Goal: Navigation & Orientation: Find specific page/section

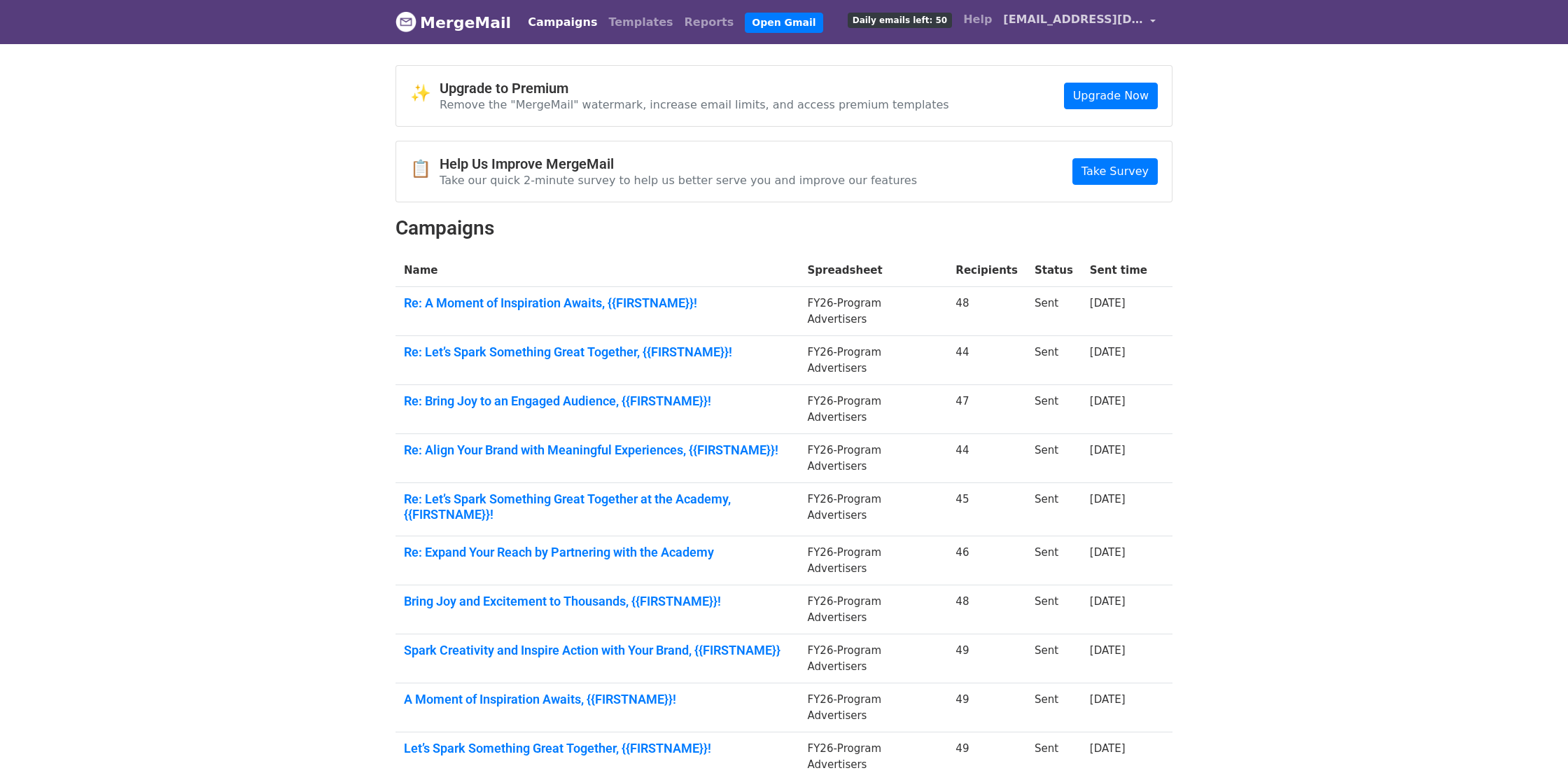
click at [1034, 22] on span "[EMAIL_ADDRESS][DOMAIN_NAME]" at bounding box center [1073, 19] width 140 height 16
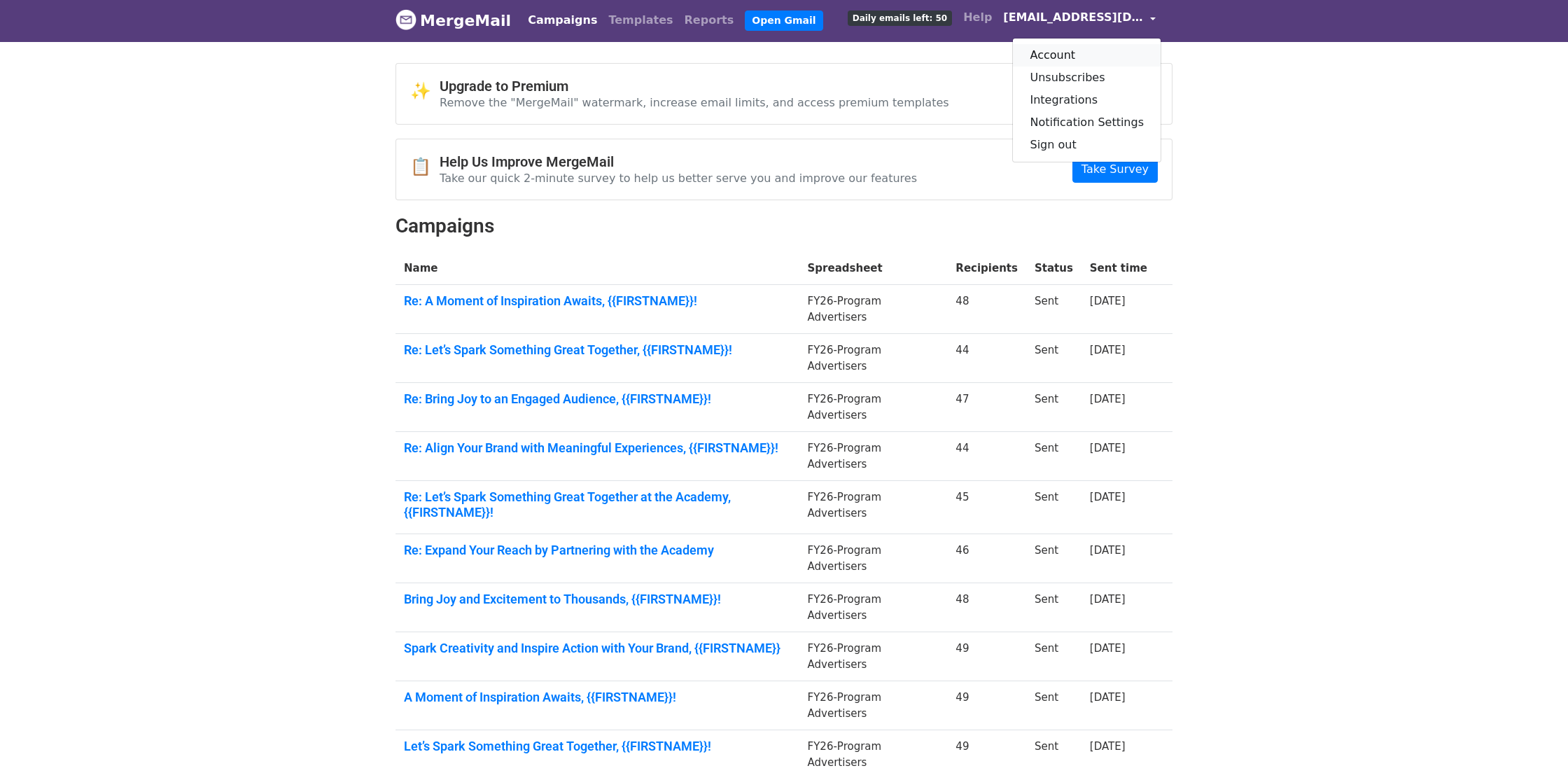
click at [1061, 56] on link "Account" at bounding box center [1086, 55] width 148 height 22
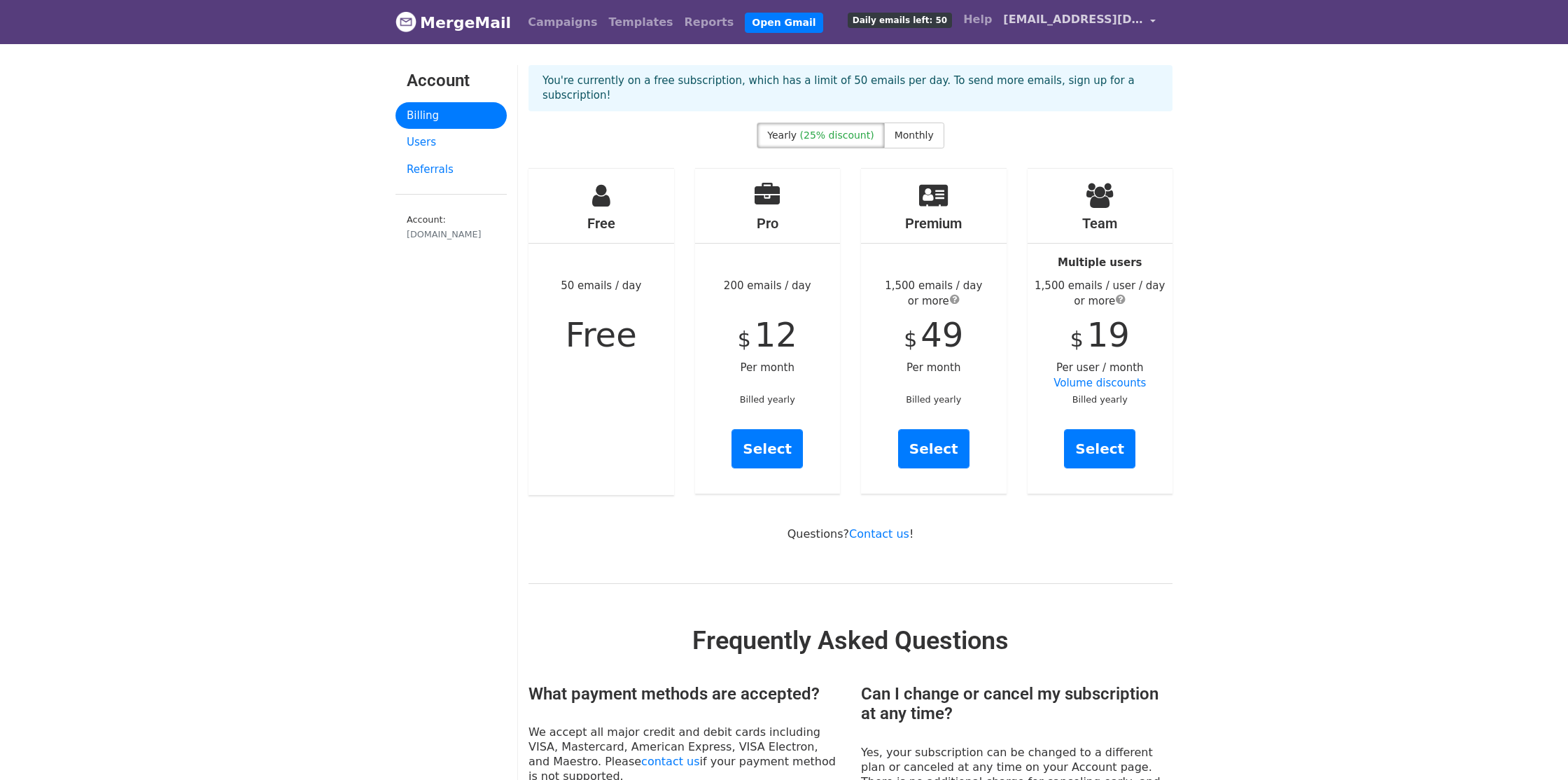
click at [1077, 22] on span "[EMAIL_ADDRESS][DOMAIN_NAME]" at bounding box center [1073, 19] width 140 height 16
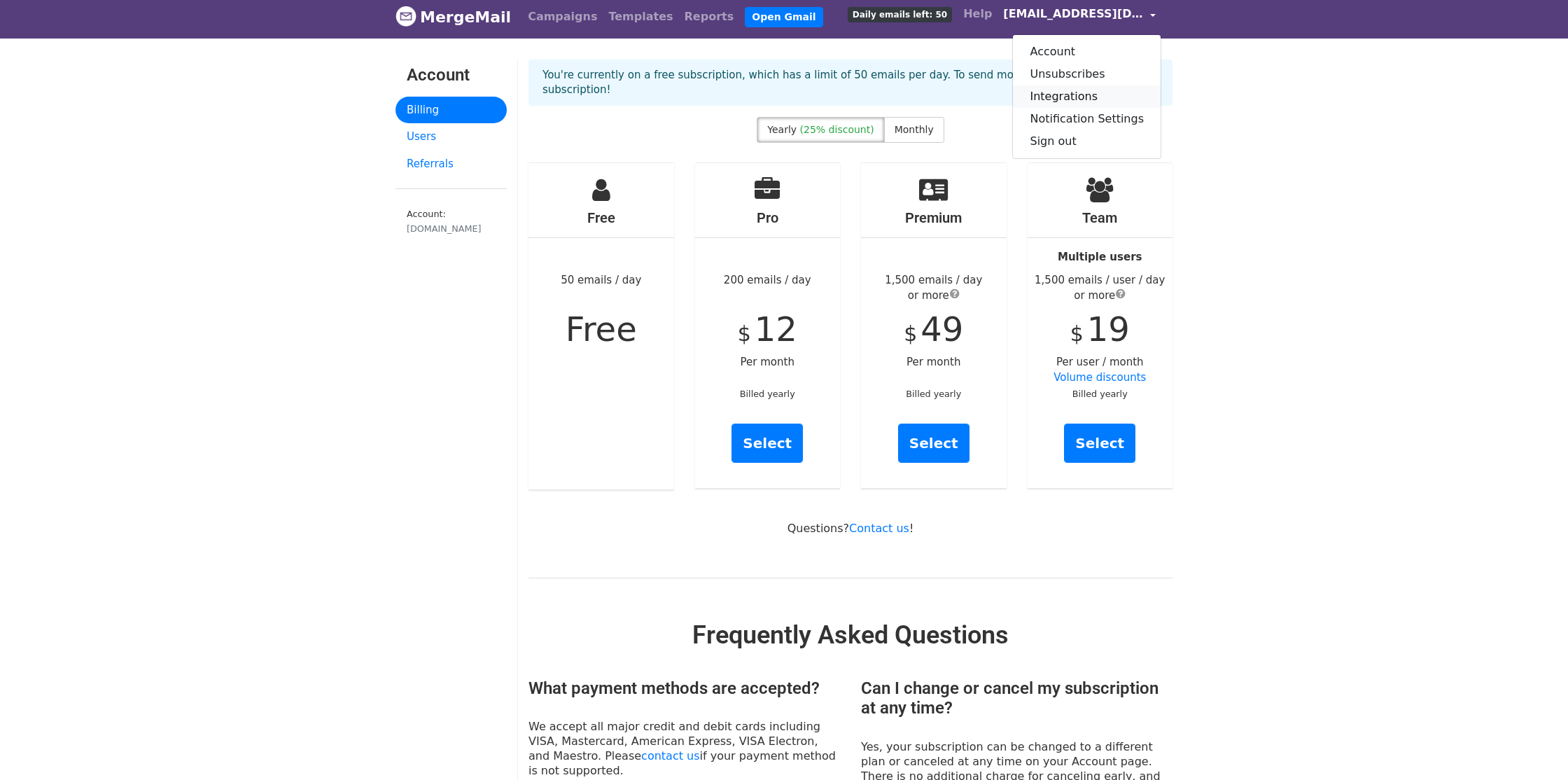
scroll to position [3, 0]
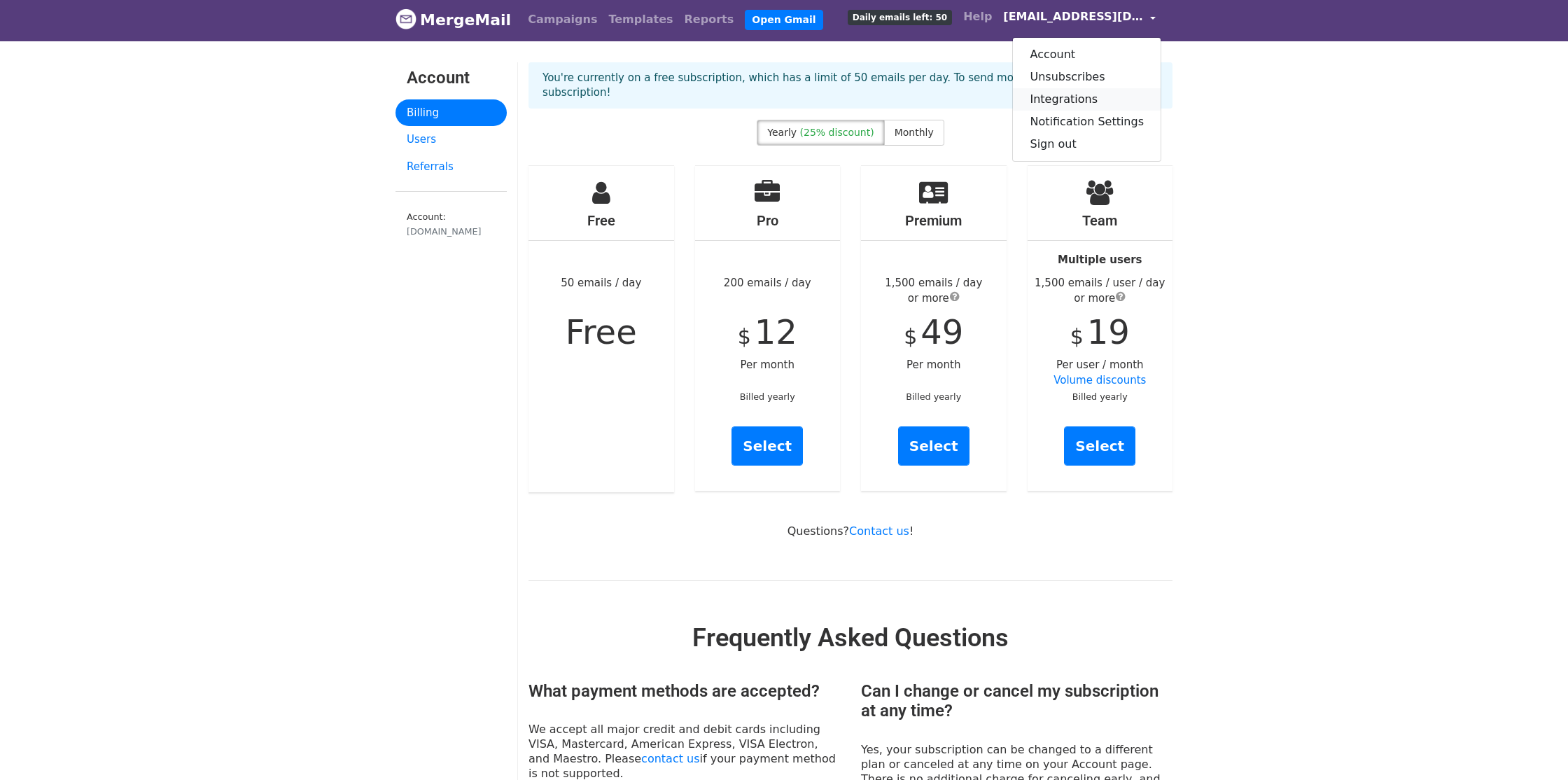
click at [1069, 96] on link "Integrations" at bounding box center [1086, 99] width 148 height 22
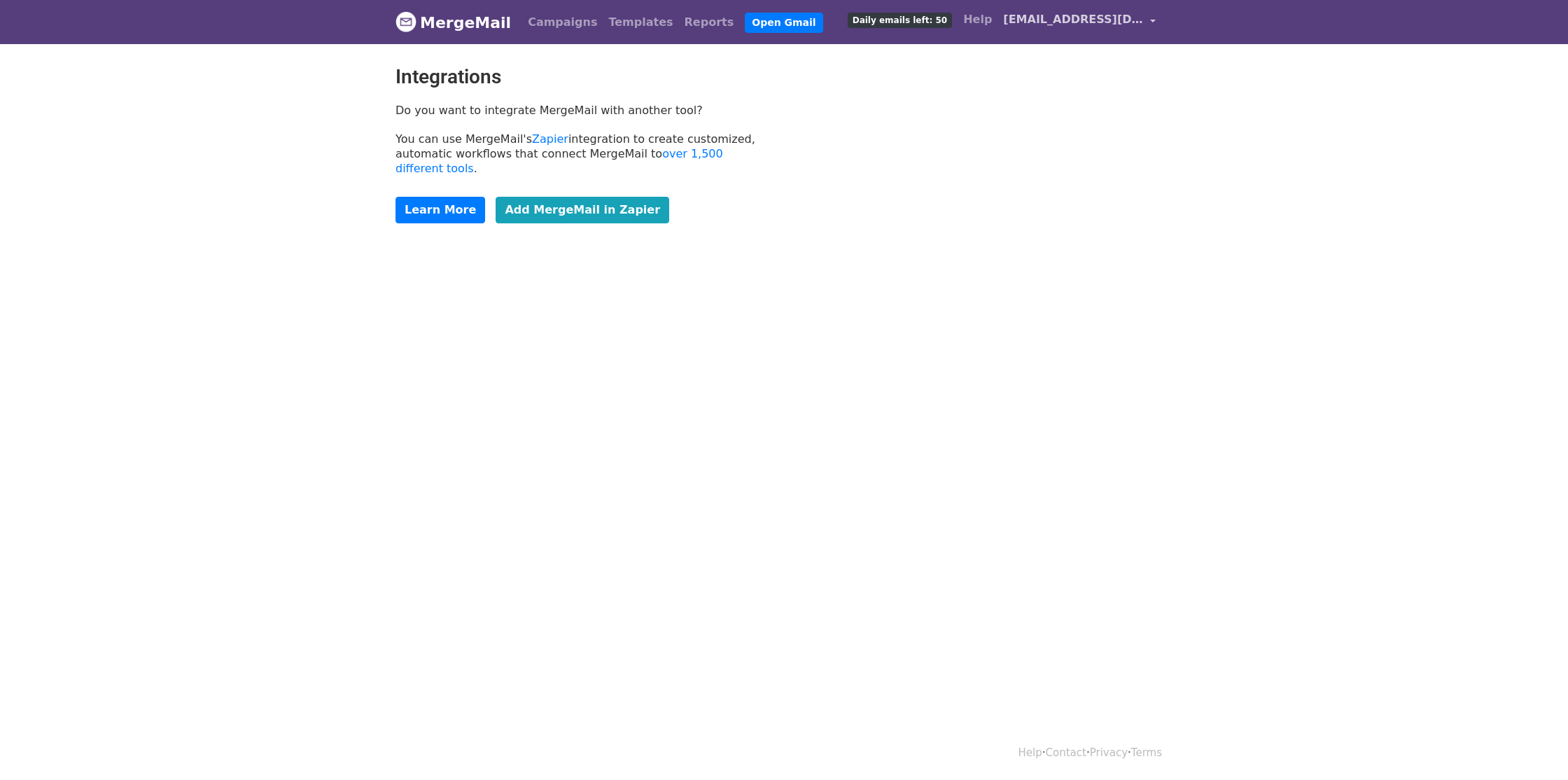
click at [1060, 24] on span "[EMAIL_ADDRESS][DOMAIN_NAME]" at bounding box center [1073, 19] width 140 height 16
click at [918, 93] on div "Integrations Do you want to integrate MergeMail with another tool? You can use …" at bounding box center [784, 151] width 798 height 172
click at [441, 23] on link "MergeMail" at bounding box center [454, 22] width 115 height 29
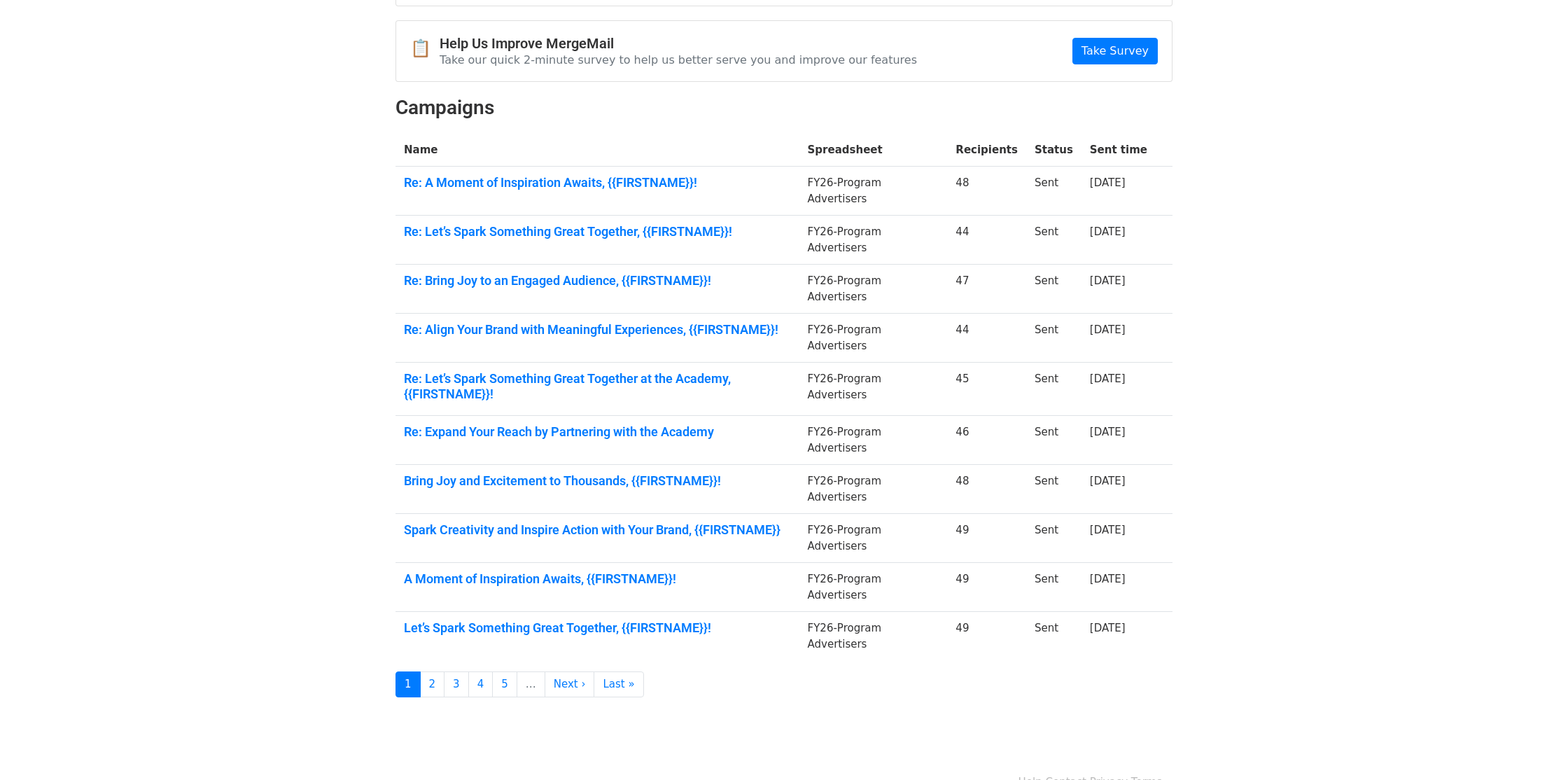
scroll to position [150, 0]
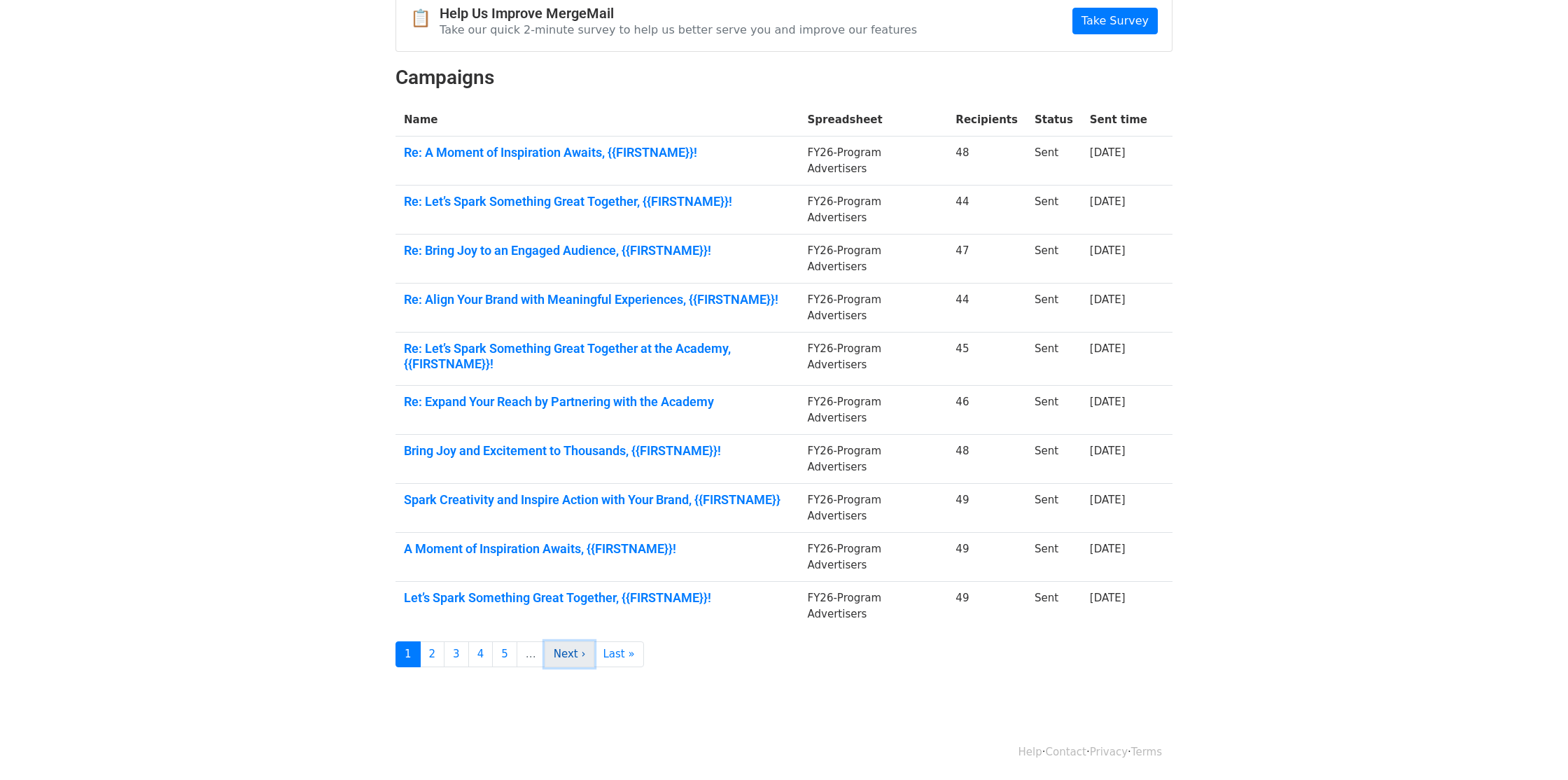
click at [573, 657] on link "Next ›" at bounding box center [569, 654] width 50 height 26
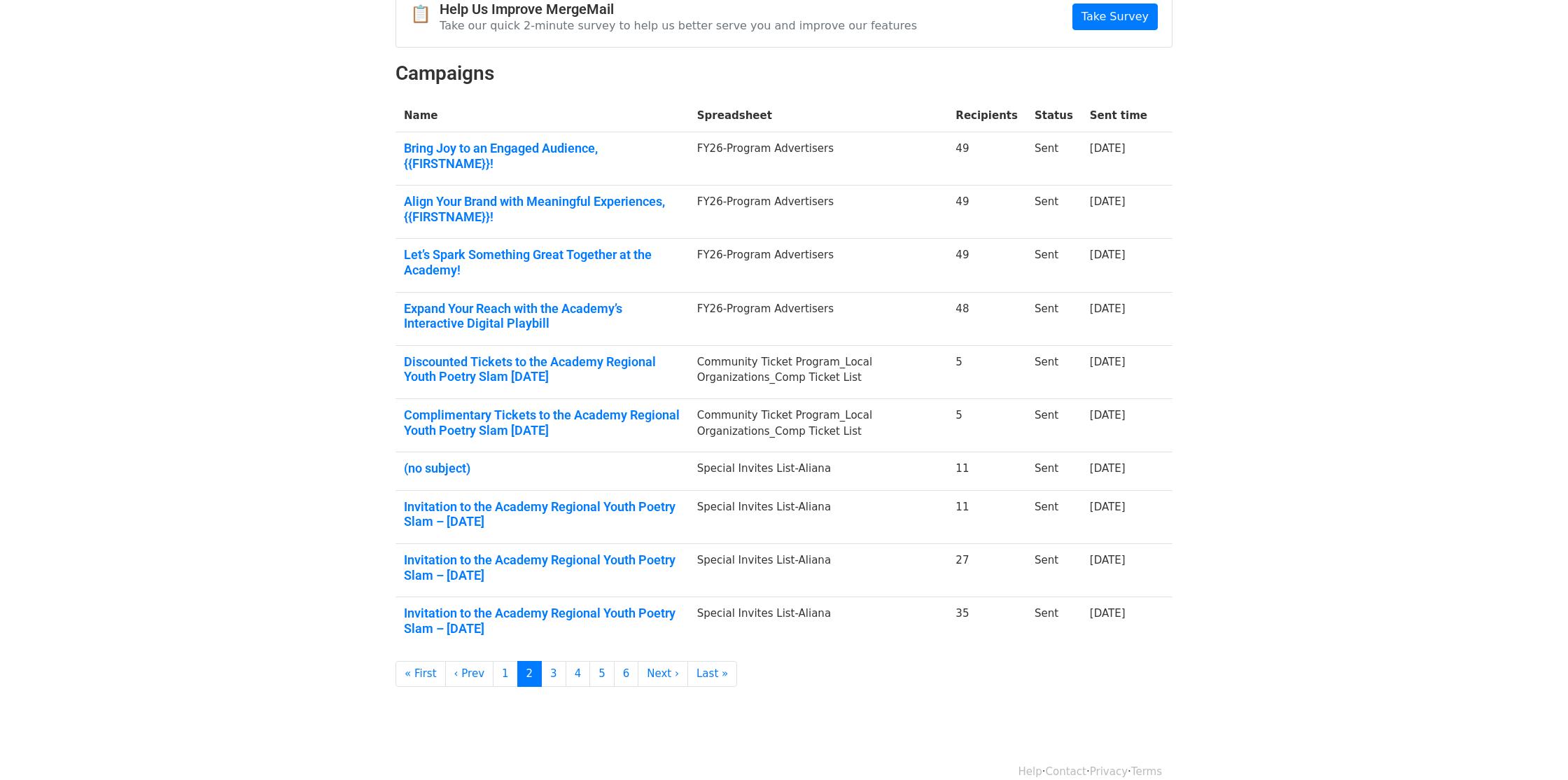
scroll to position [159, 0]
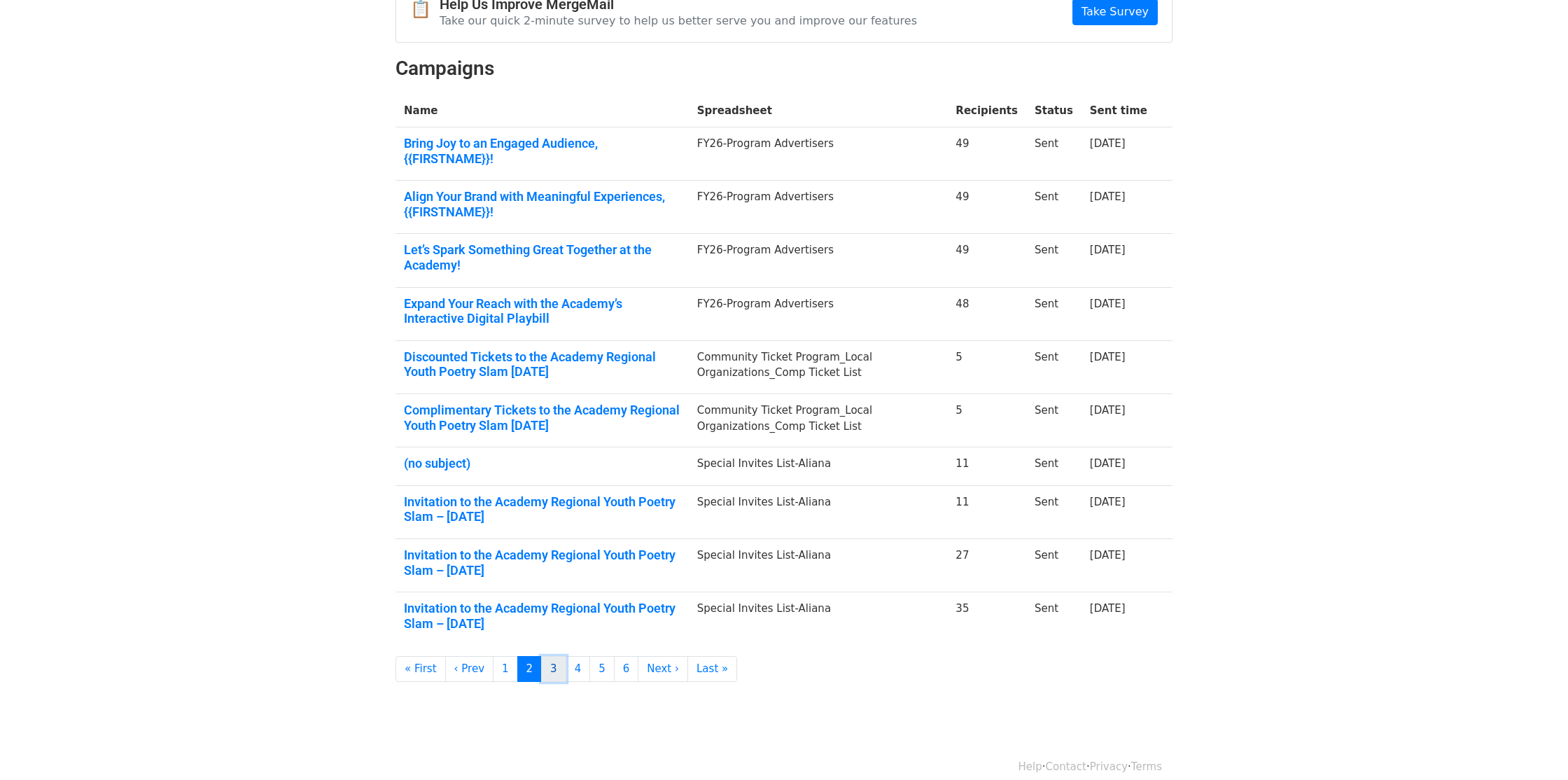
click at [545, 656] on link "3" at bounding box center [554, 669] width 26 height 26
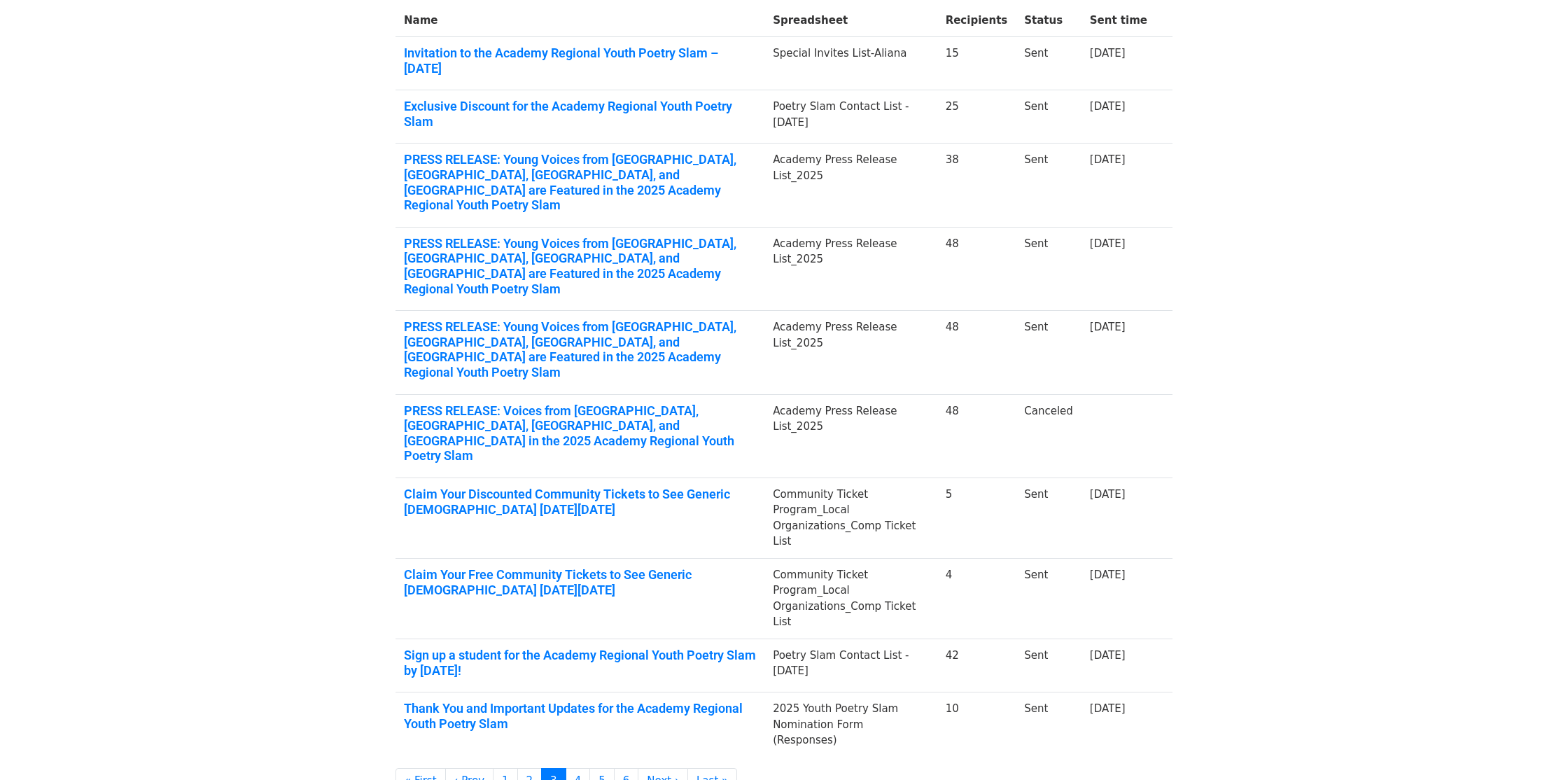
scroll to position [250, 0]
click at [574, 768] on link "4" at bounding box center [578, 781] width 26 height 26
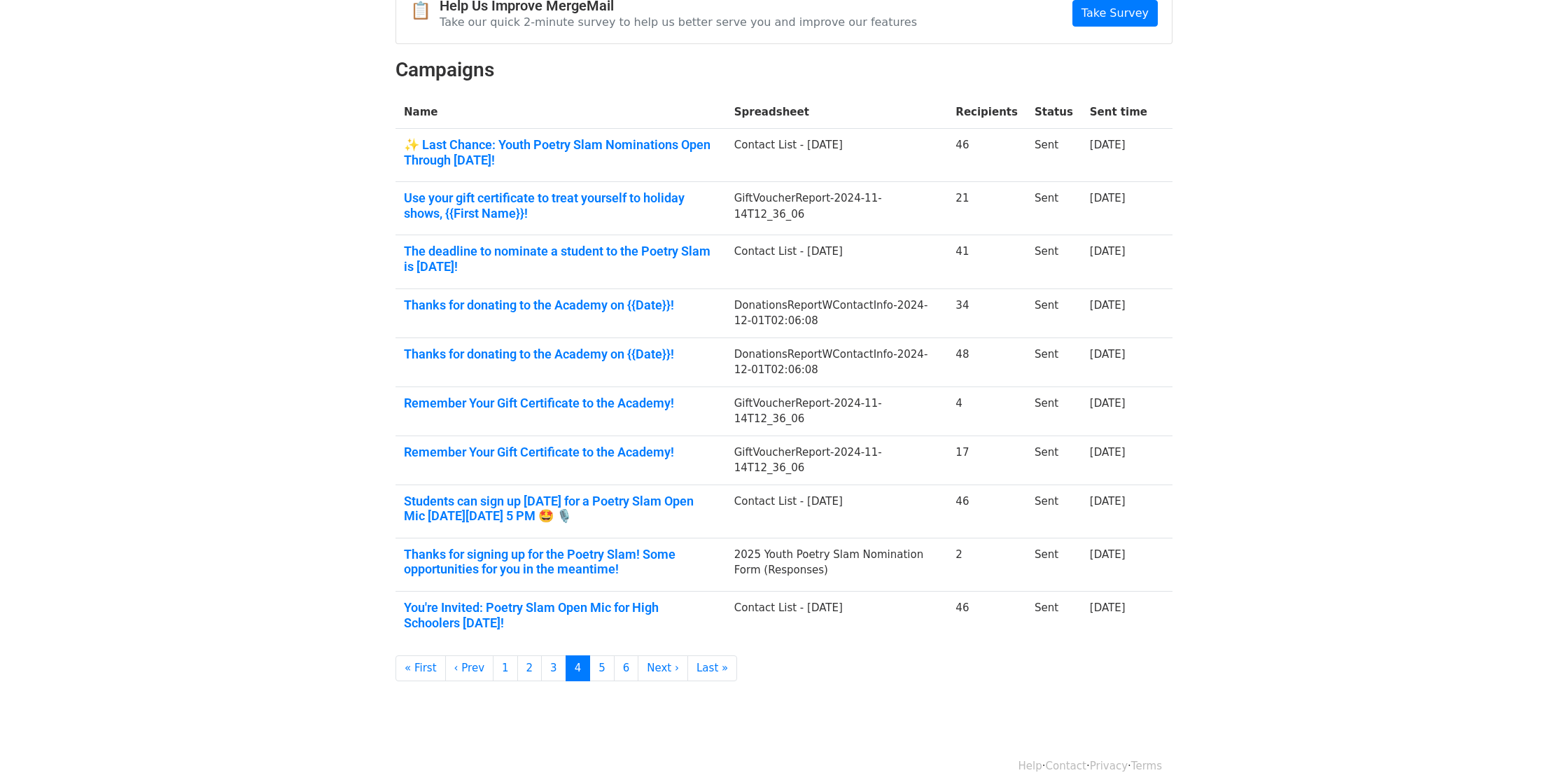
scroll to position [172, 0]
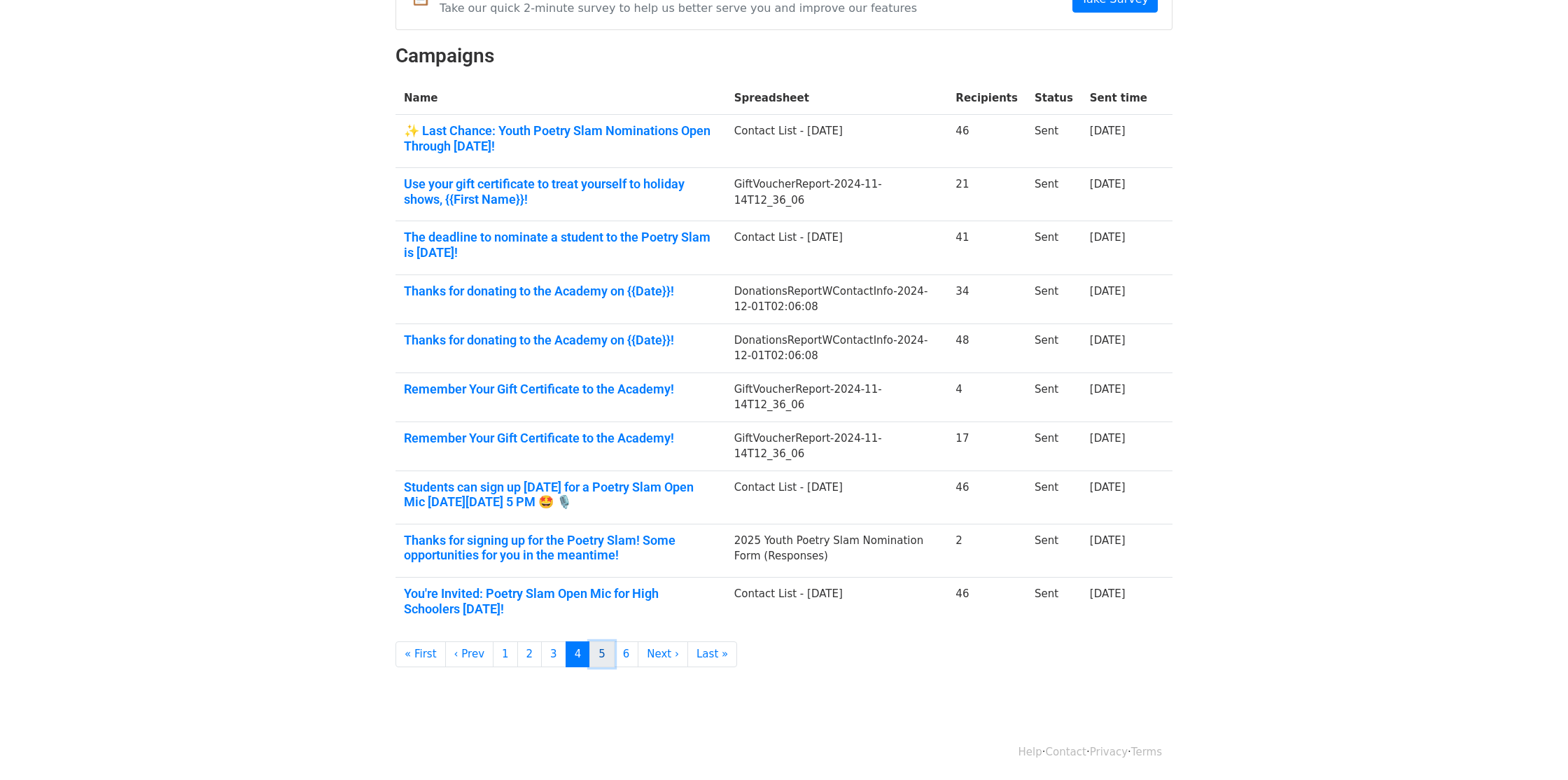
click at [598, 657] on link "5" at bounding box center [602, 654] width 26 height 26
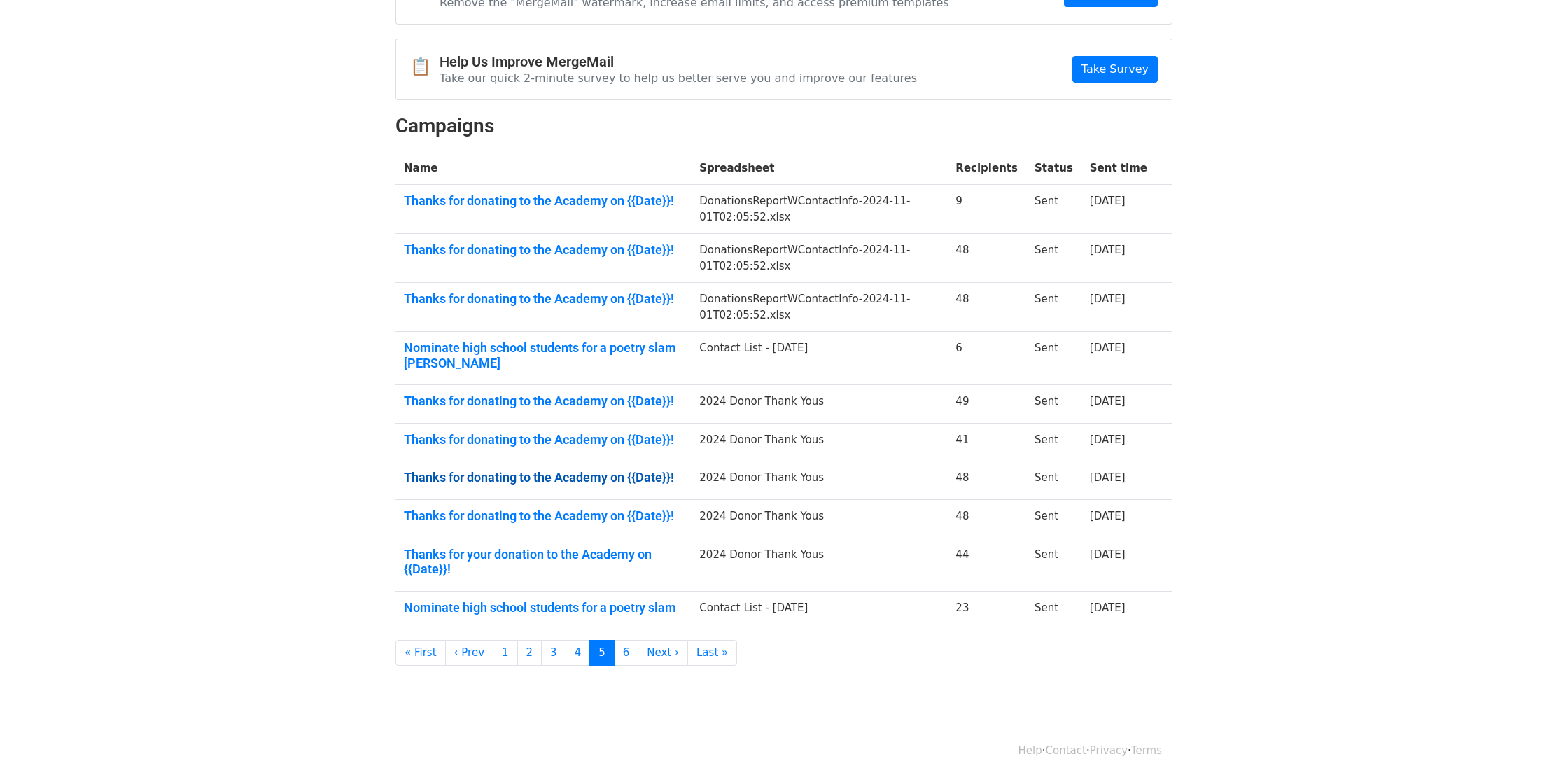
scroll to position [190, 0]
click at [504, 654] on link "1" at bounding box center [506, 653] width 26 height 26
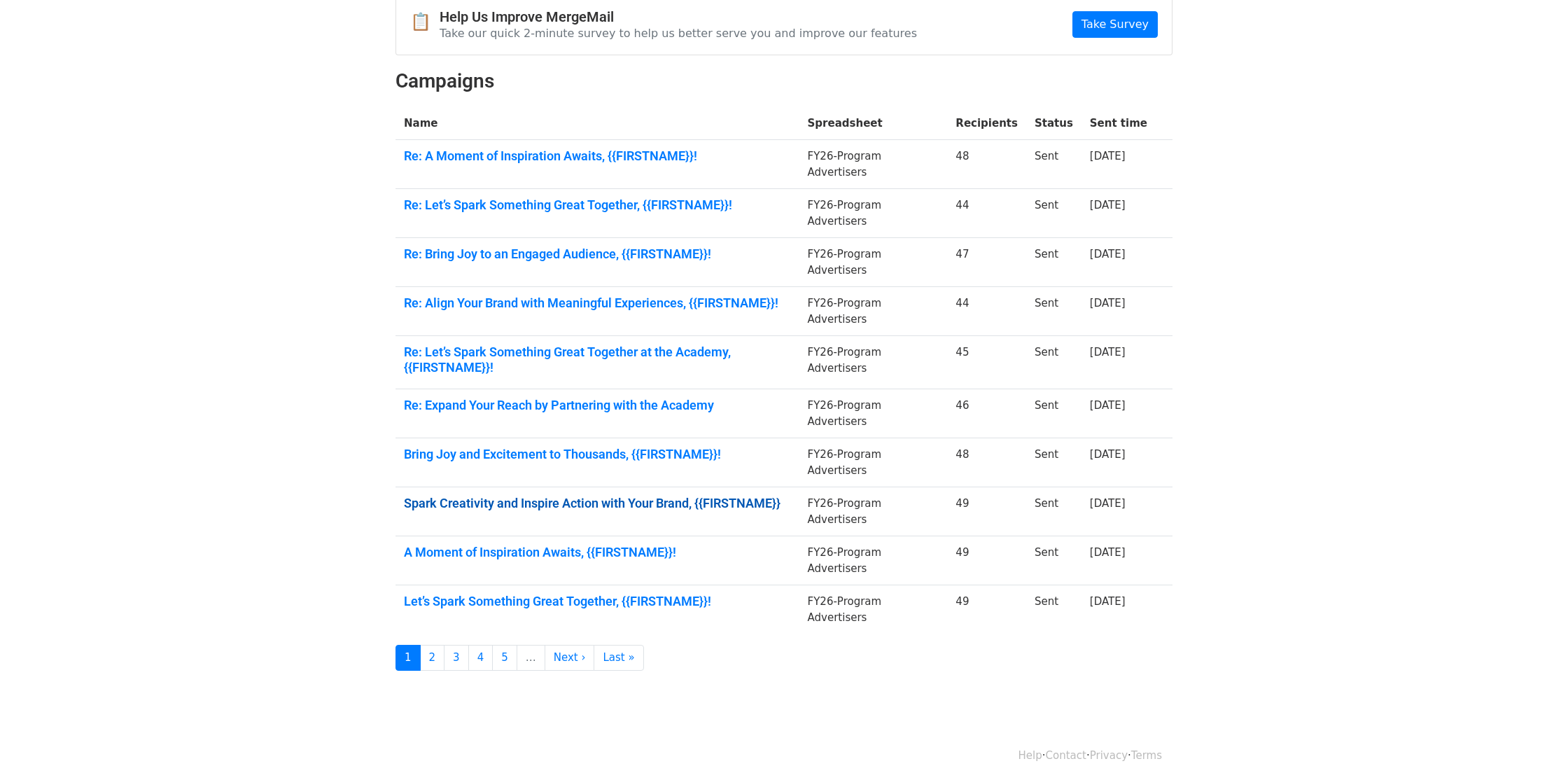
scroll to position [150, 0]
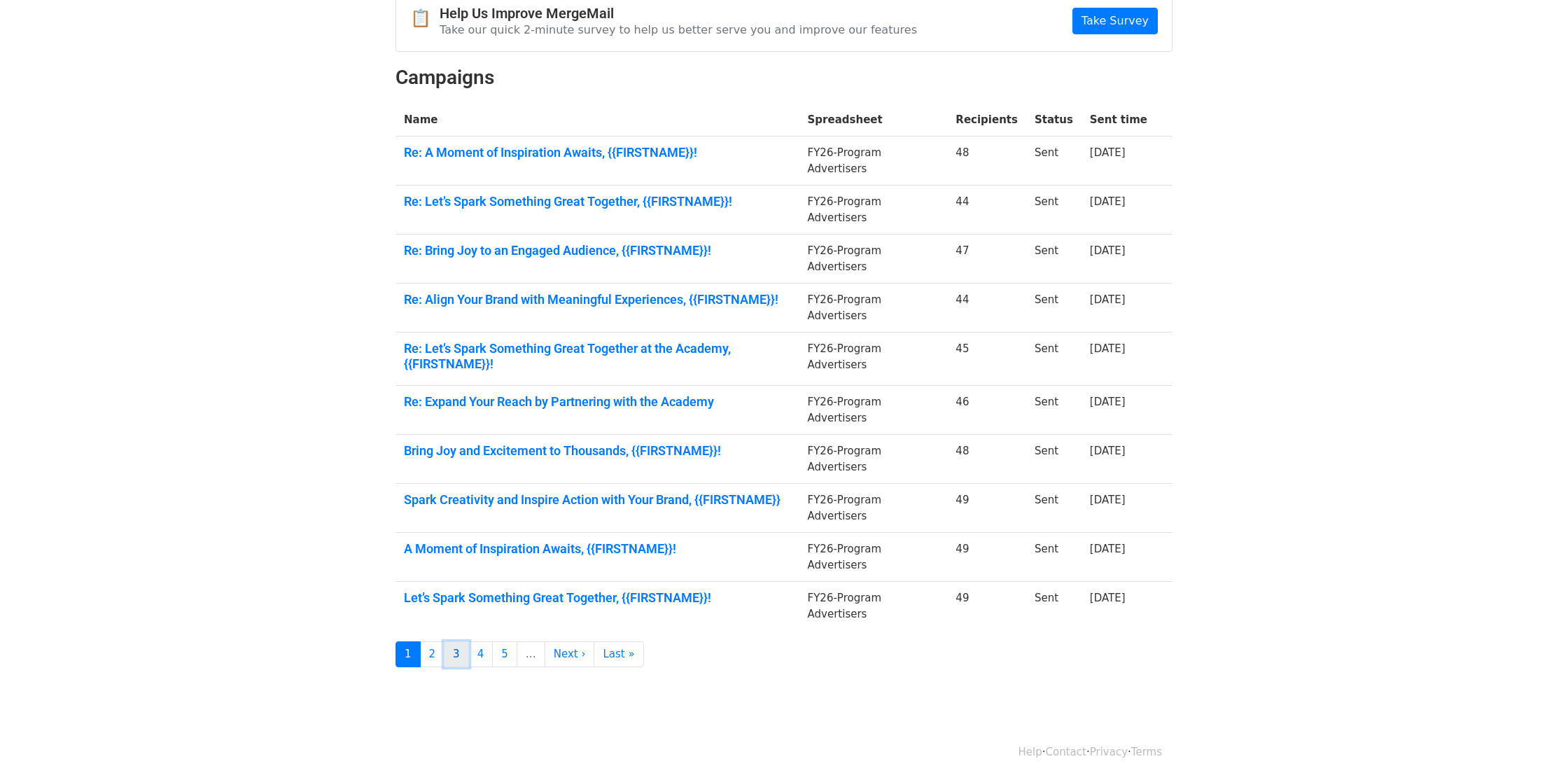
click at [454, 654] on link "3" at bounding box center [456, 654] width 26 height 26
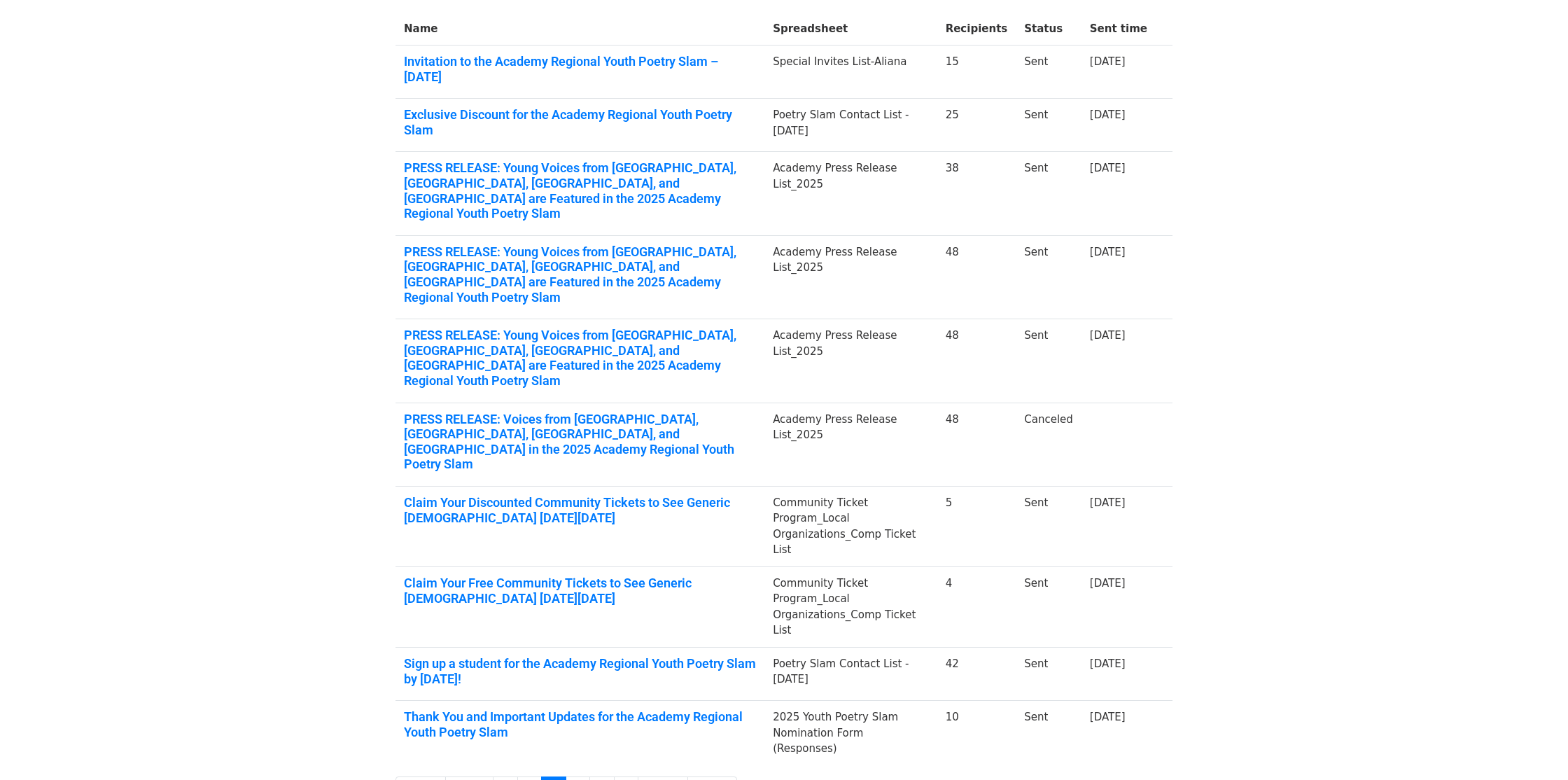
scroll to position [247, 0]
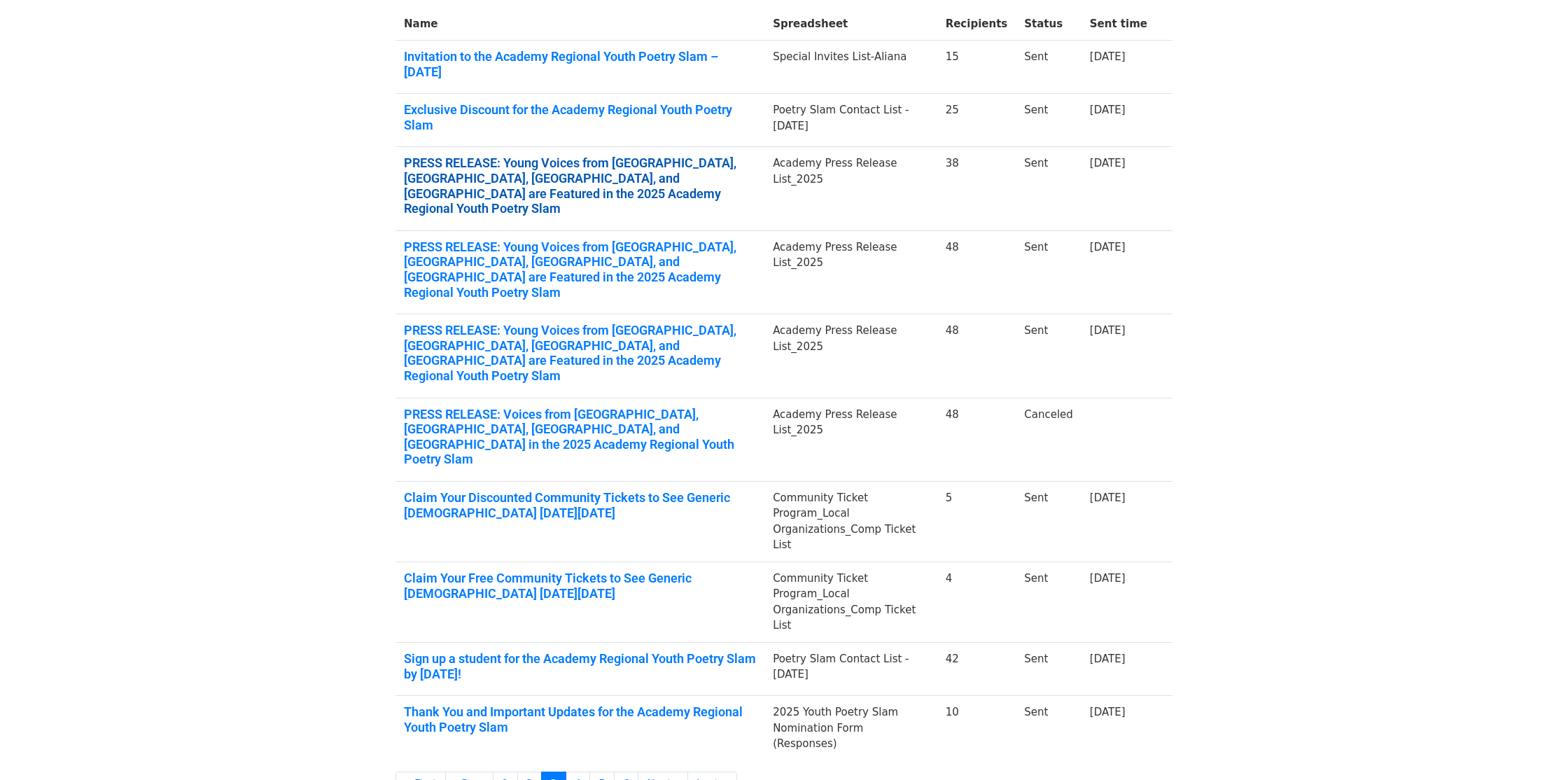
click at [691, 170] on link "PRESS RELEASE: Young Voices from Springfield, Holyoke, Westfield, and Amherst a…" at bounding box center [580, 186] width 352 height 60
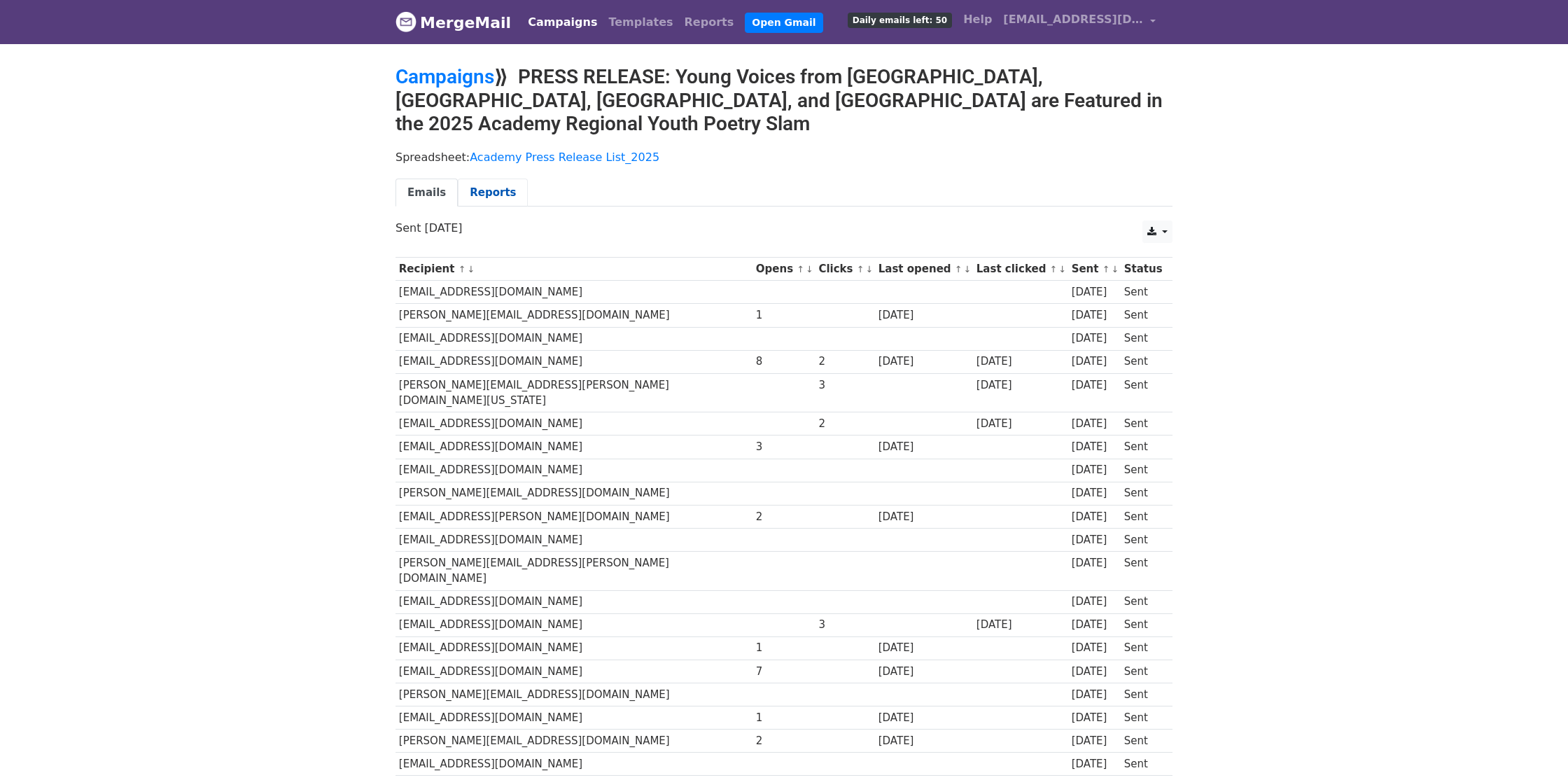
click at [499, 179] on link "Reports" at bounding box center [493, 192] width 70 height 28
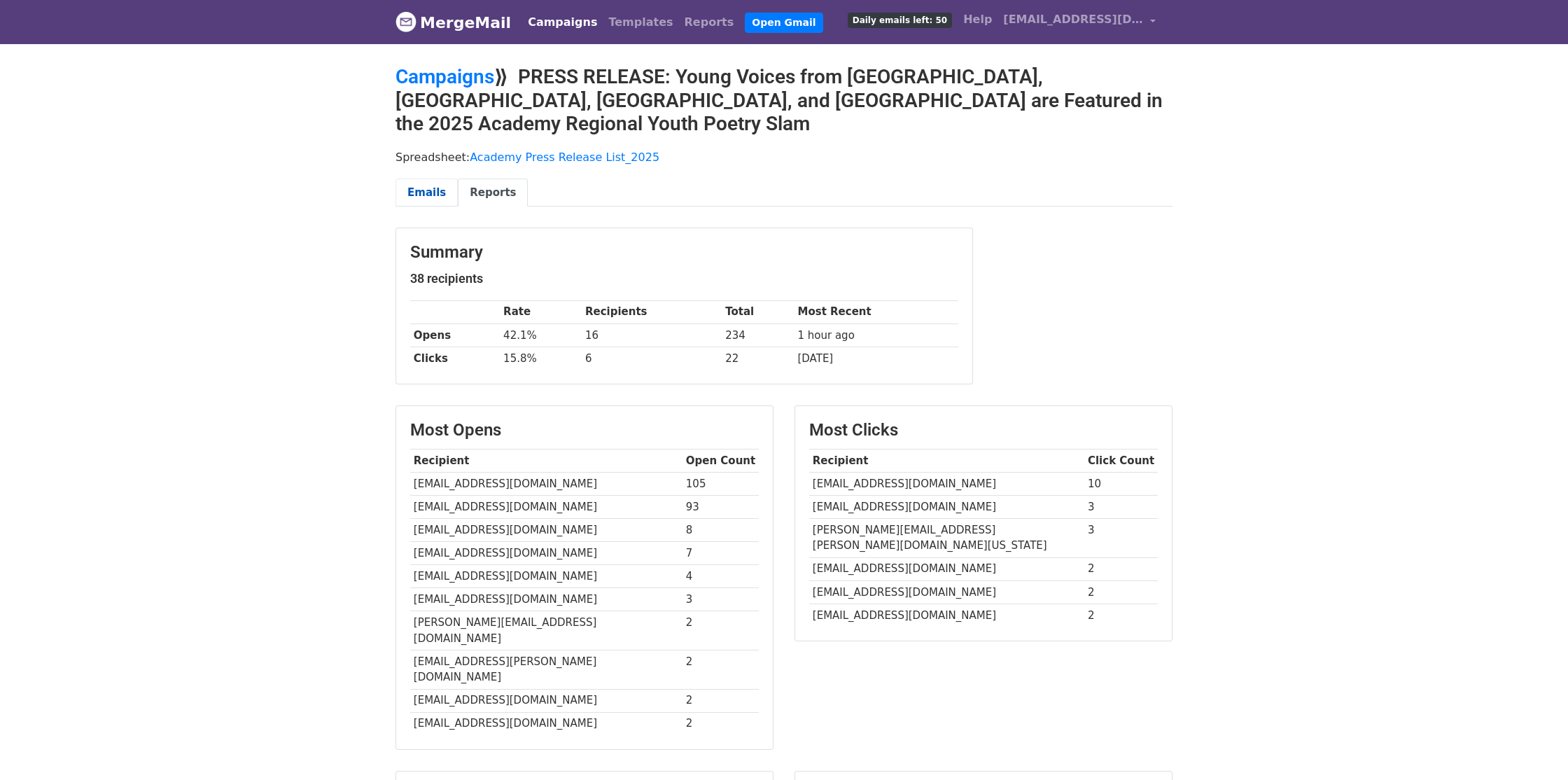
click at [435, 179] on link "Emails" at bounding box center [427, 192] width 62 height 28
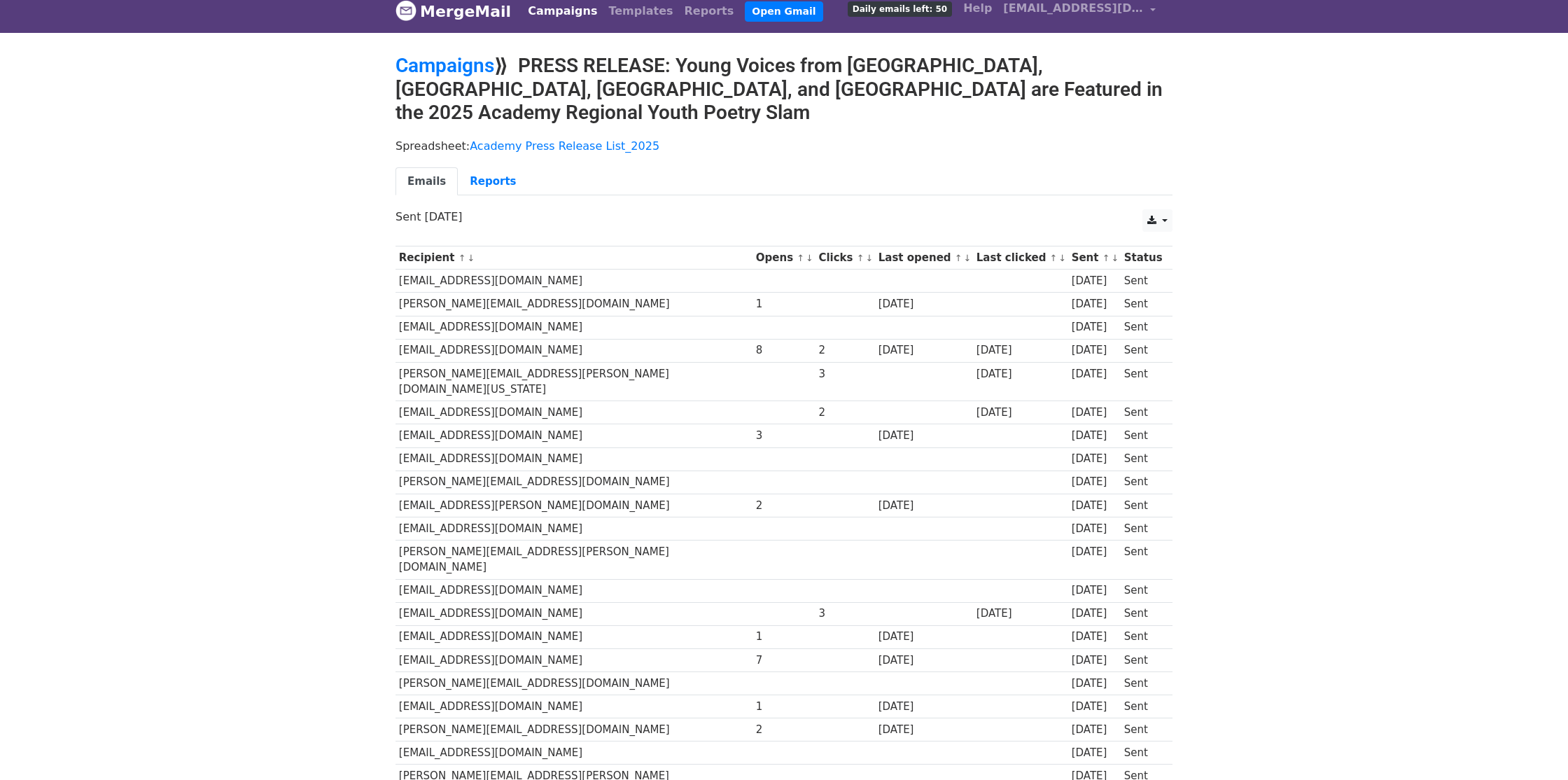
scroll to position [10, 0]
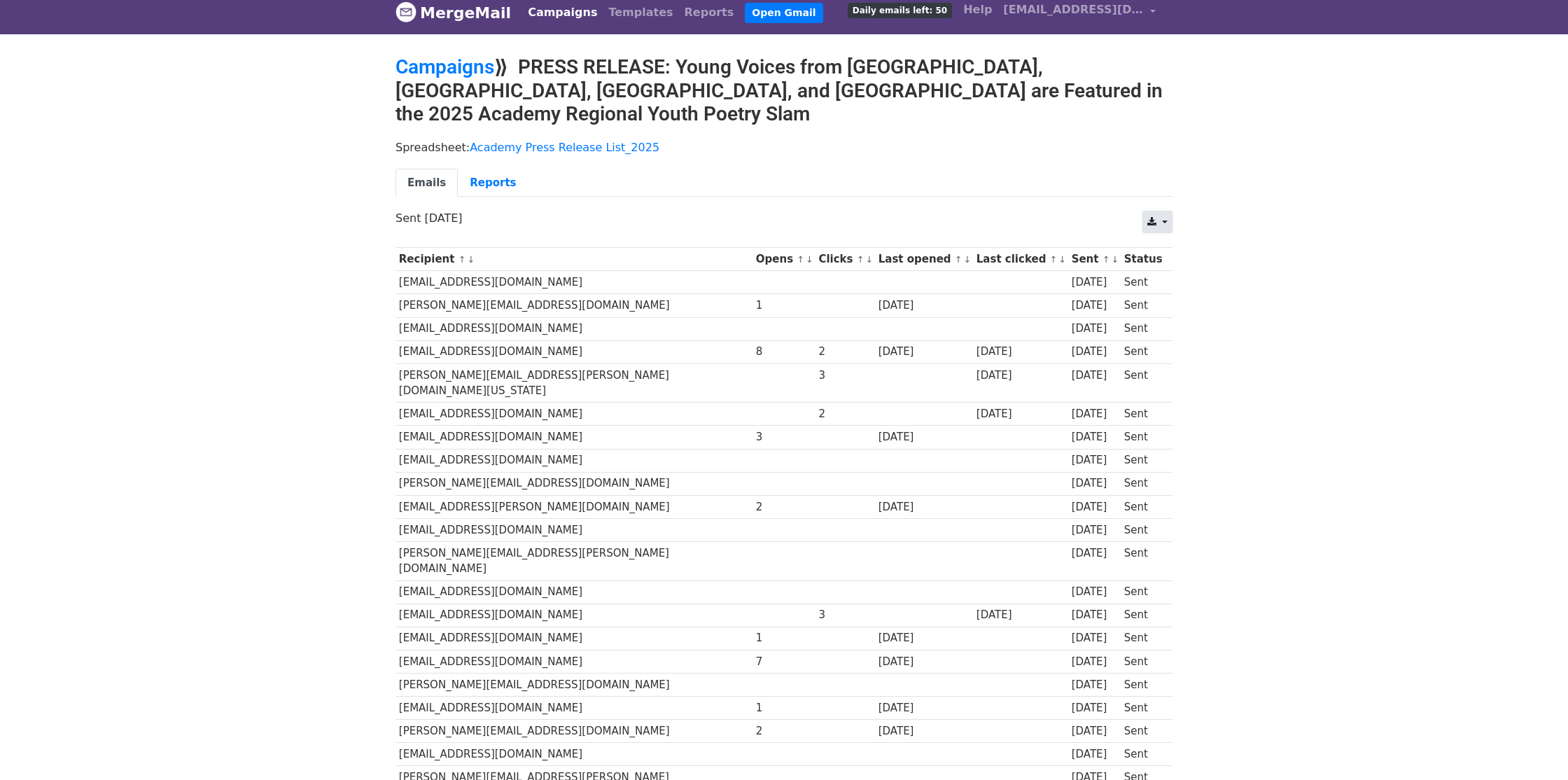
click at [1167, 211] on link at bounding box center [1157, 222] width 30 height 22
click at [1256, 195] on body "MergeMail Campaigns Templates Reports Open Gmail Daily emails left: 50 Help [EM…" at bounding box center [784, 635] width 1568 height 1291
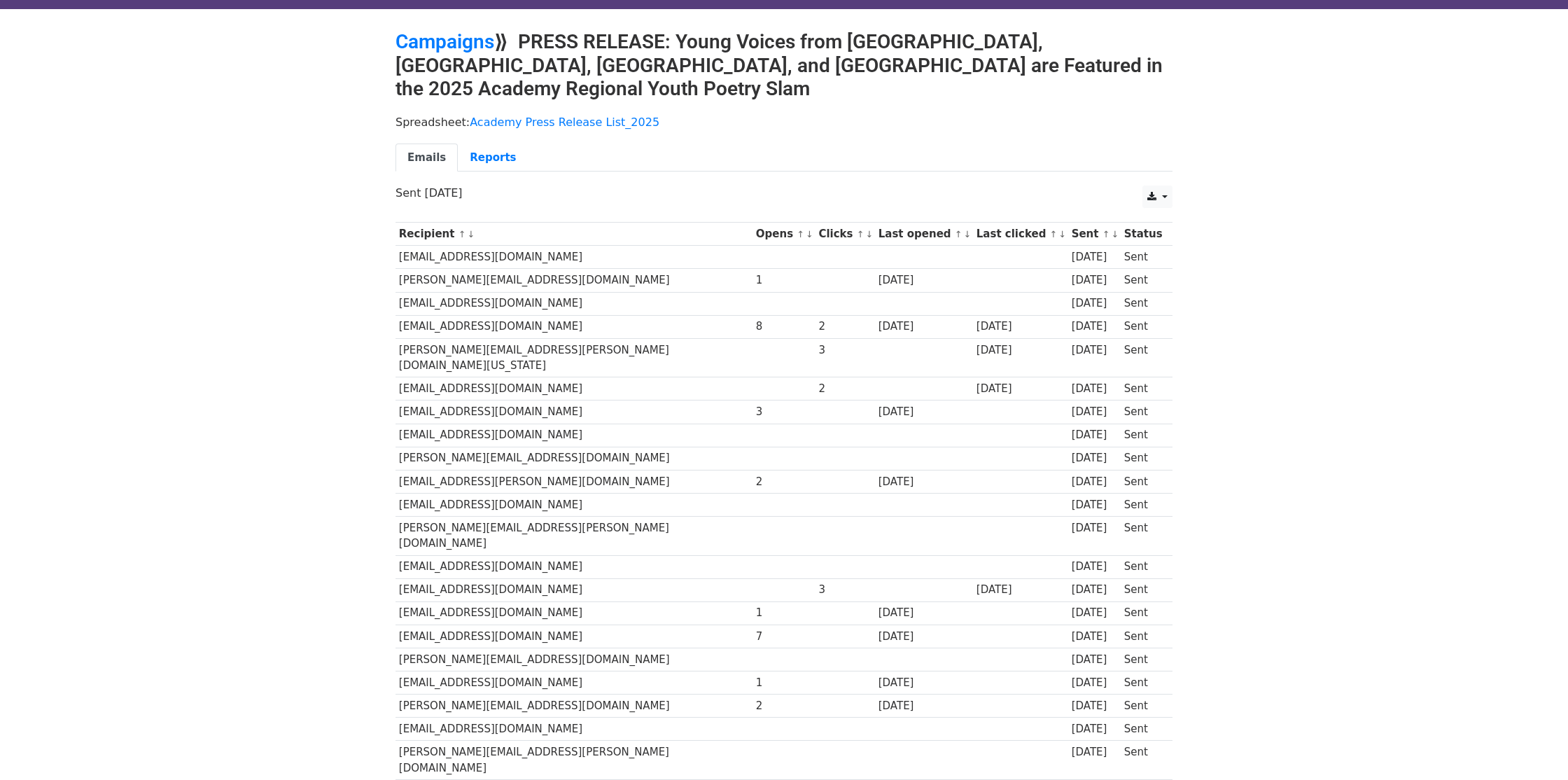
scroll to position [0, 0]
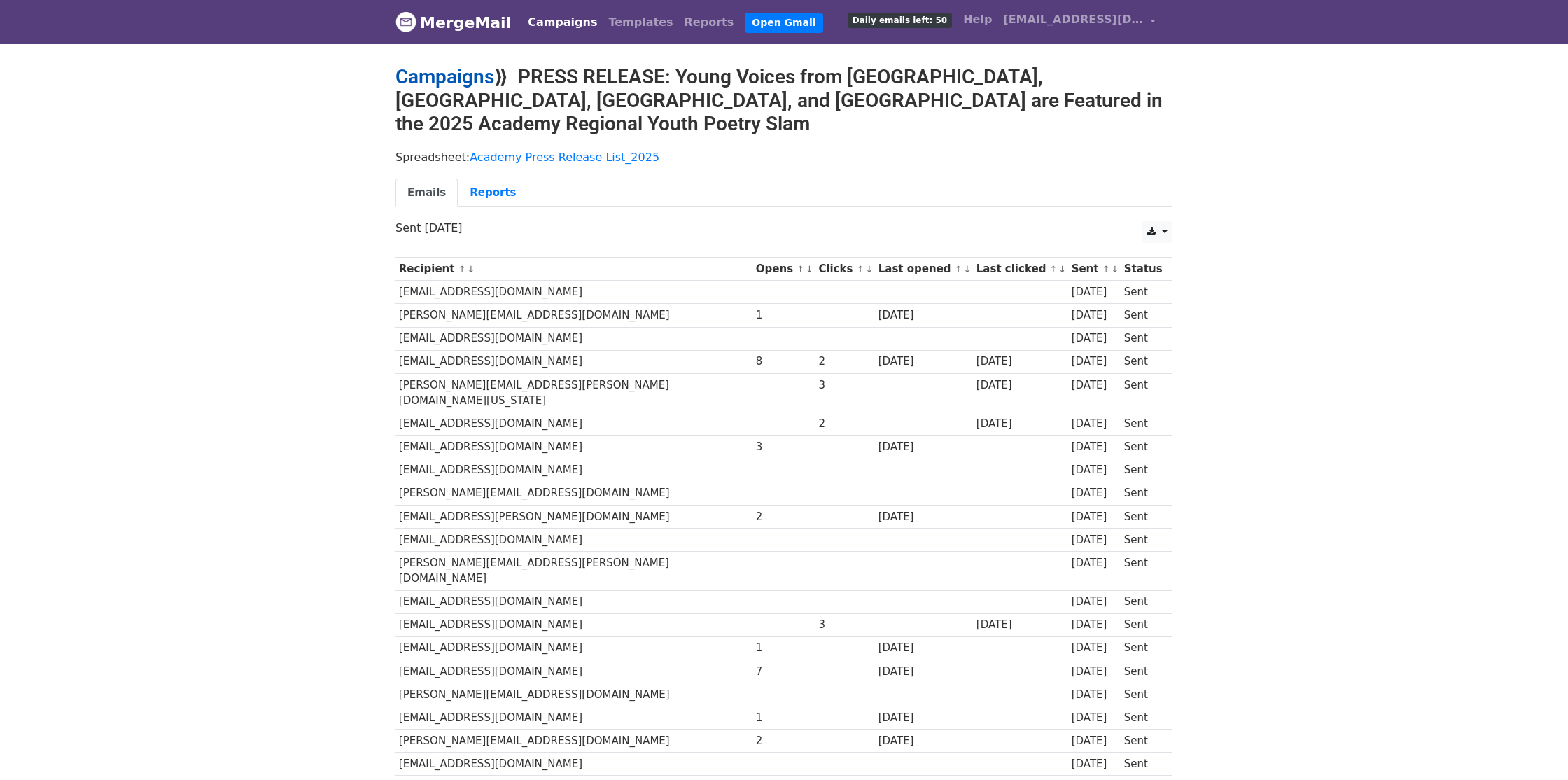
click at [482, 81] on link "Campaigns" at bounding box center [445, 76] width 99 height 23
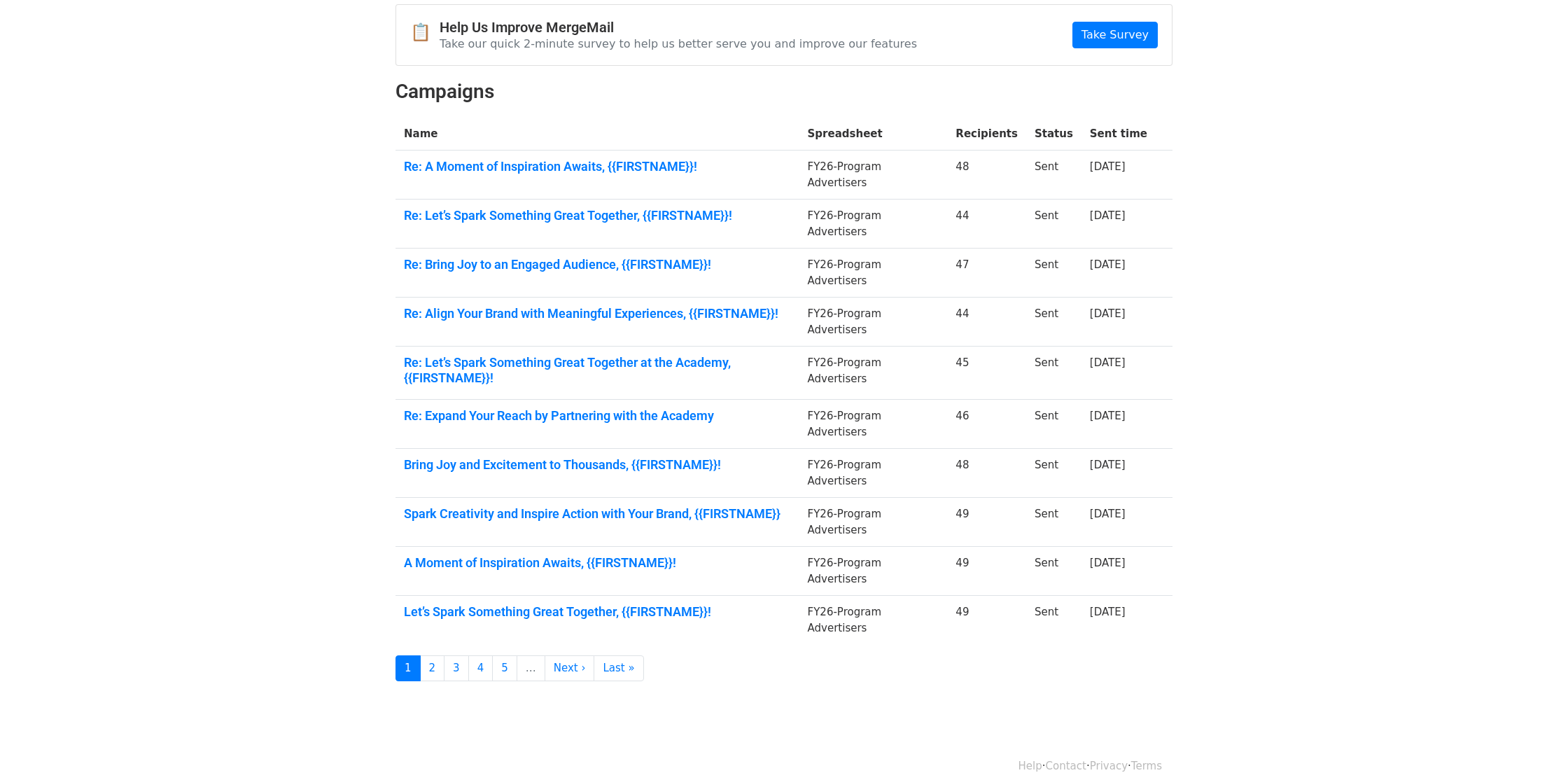
scroll to position [150, 0]
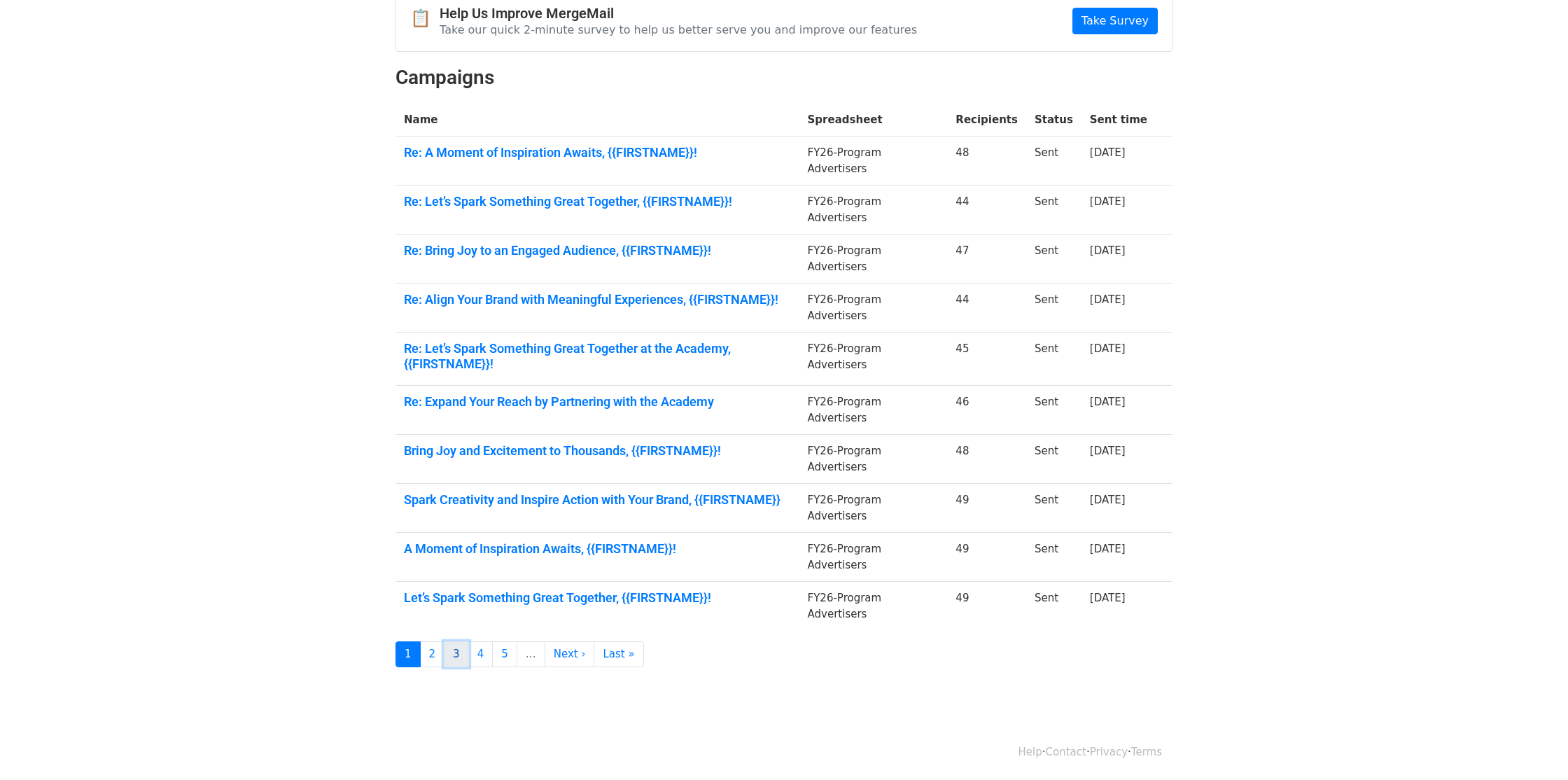
click at [459, 661] on link "3" at bounding box center [456, 654] width 26 height 26
